Goal: Task Accomplishment & Management: Manage account settings

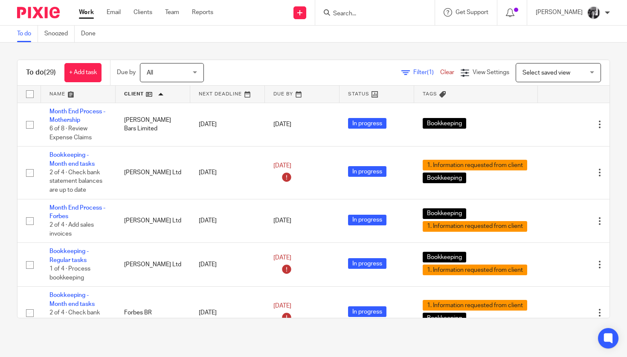
click at [421, 72] on span "Filter (1)" at bounding box center [426, 73] width 27 height 6
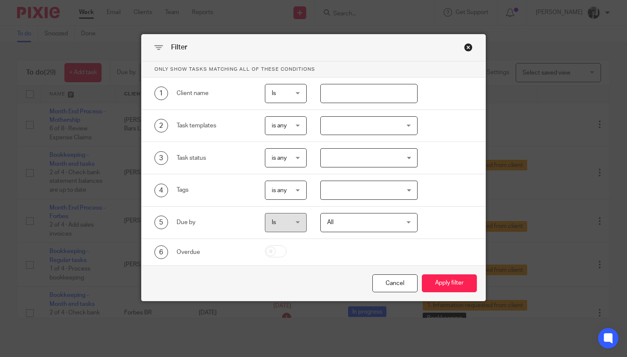
click at [375, 100] on input "text" at bounding box center [368, 93] width 97 height 19
type input "king"
click at [422, 275] on button "Apply filter" at bounding box center [449, 284] width 55 height 18
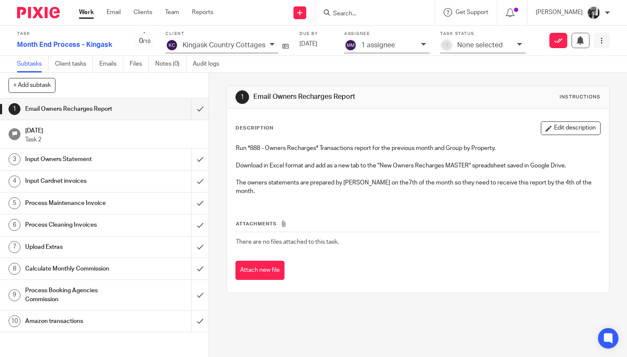
click at [600, 44] on button at bounding box center [602, 40] width 16 height 15
click at [543, 95] on span "Advanced task editor" at bounding box center [538, 93] width 57 height 6
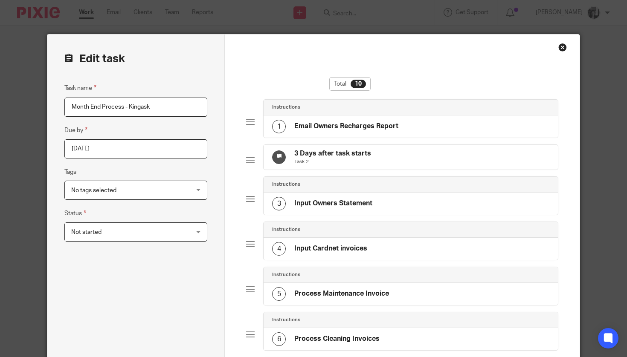
click at [188, 228] on div "Not started Not started" at bounding box center [135, 232] width 143 height 19
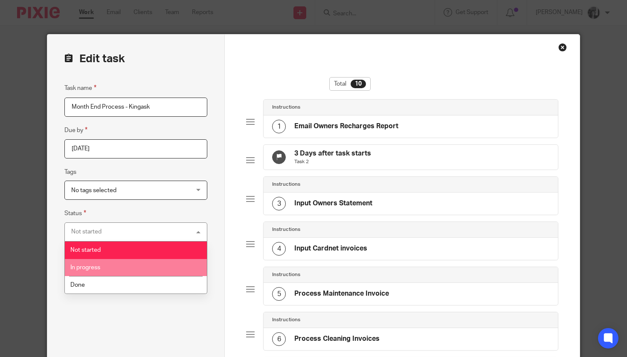
click at [182, 267] on li "In progress" at bounding box center [136, 267] width 142 height 17
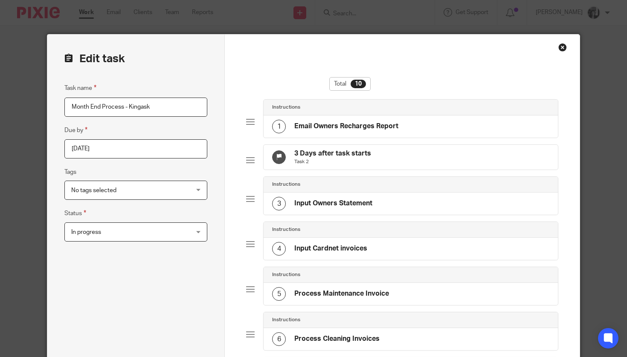
click at [182, 274] on div "Task name Month End Process - Kingask Due by 2025-10-14 Tags No tags selected 0…" at bounding box center [135, 349] width 143 height 533
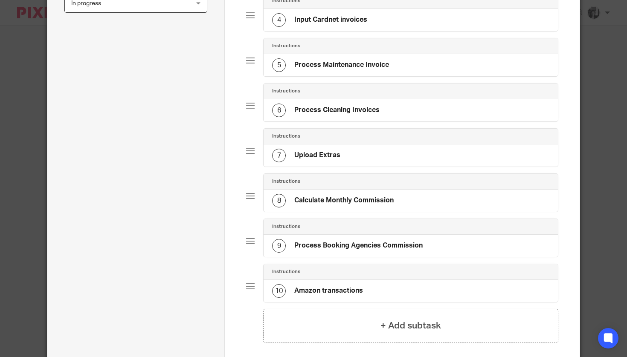
scroll to position [317, 0]
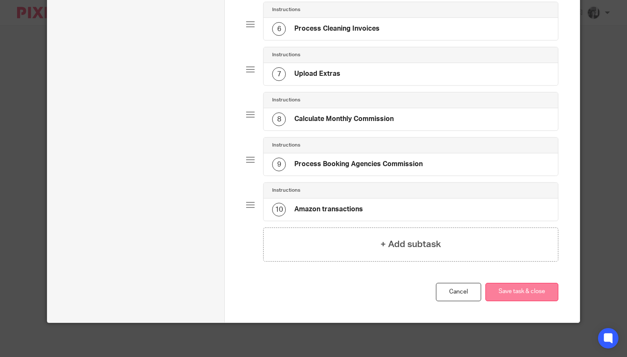
click at [513, 291] on button "Save task & close" at bounding box center [521, 292] width 73 height 18
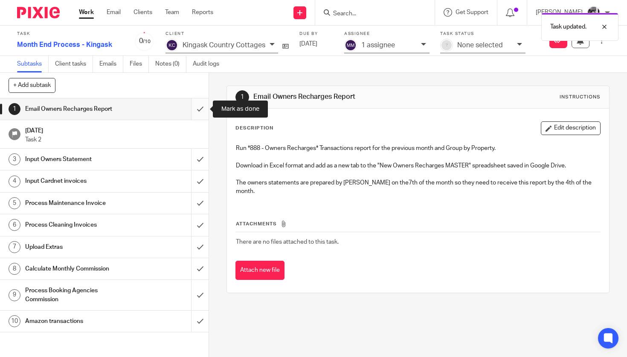
click at [200, 107] on input "submit" at bounding box center [104, 109] width 209 height 21
click at [150, 248] on div "Upload Extras" at bounding box center [103, 247] width 157 height 13
